Goal: Obtain resource: Download file/media

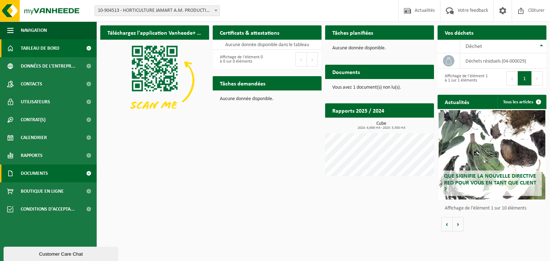
click at [39, 175] on span "Documents" at bounding box center [34, 174] width 27 height 18
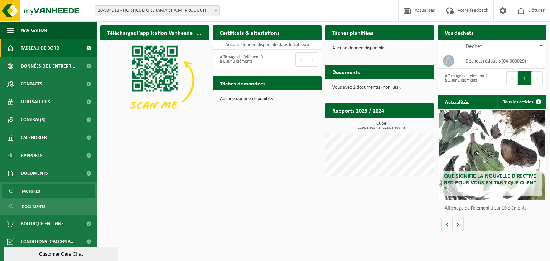
click at [39, 195] on span "Factures" at bounding box center [31, 192] width 18 height 14
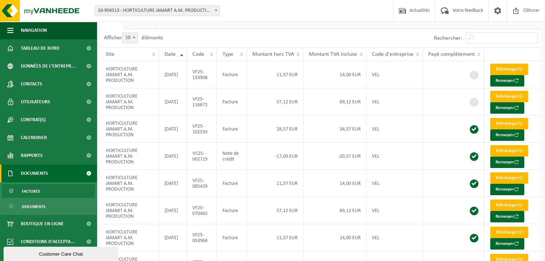
scroll to position [29, 0]
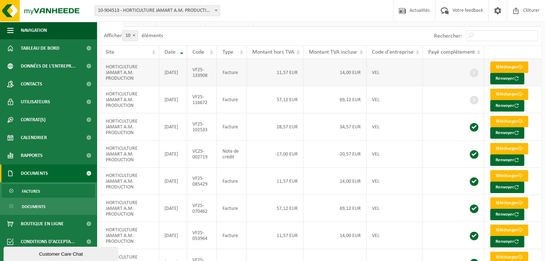
click at [507, 67] on link "Télécharger" at bounding box center [509, 67] width 38 height 11
